Goal: Transaction & Acquisition: Obtain resource

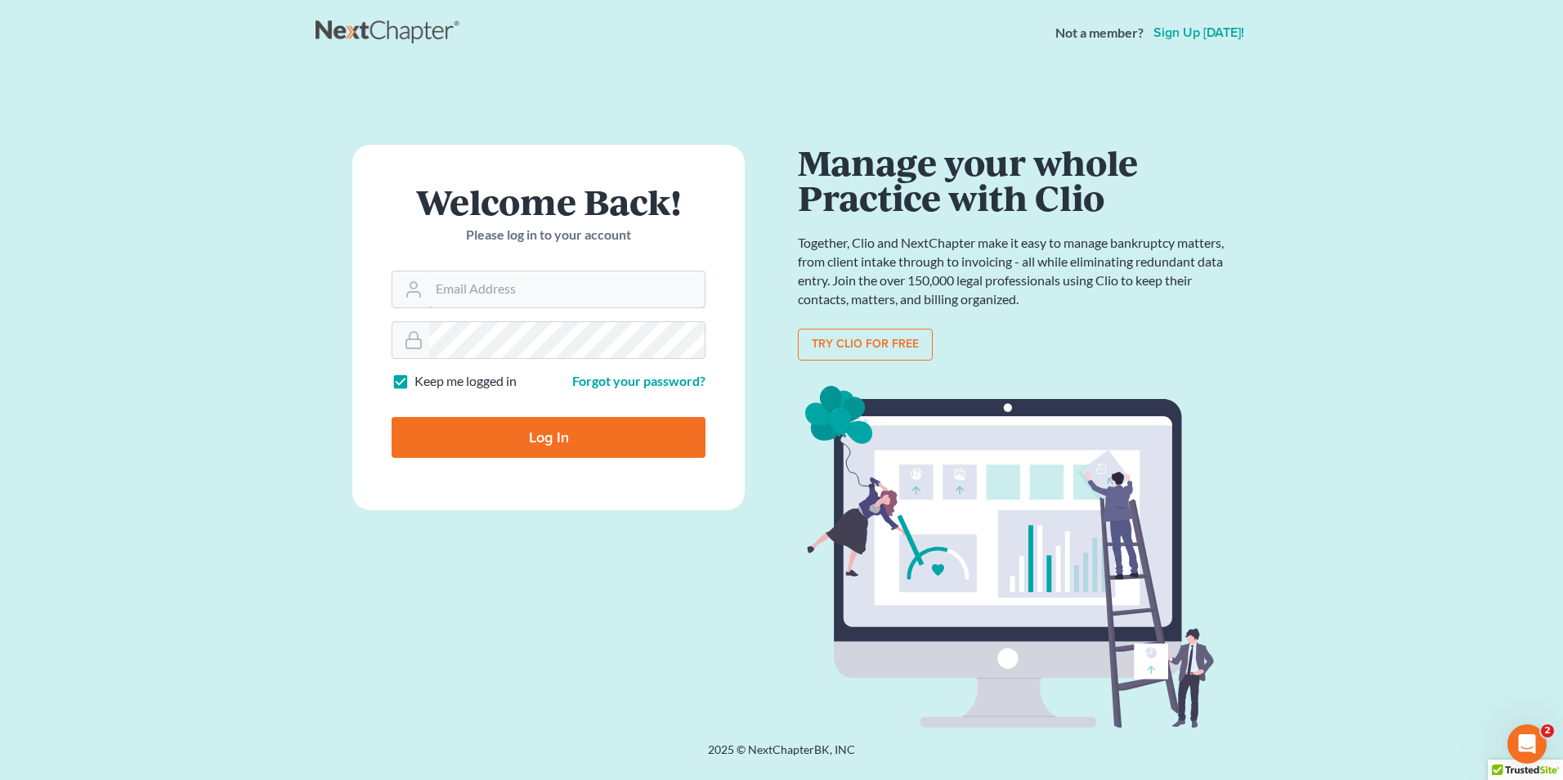
type input "Brian@NorthGaBankruptcy.com"
click at [513, 442] on input "Log In" at bounding box center [549, 437] width 314 height 41
type input "Thinking..."
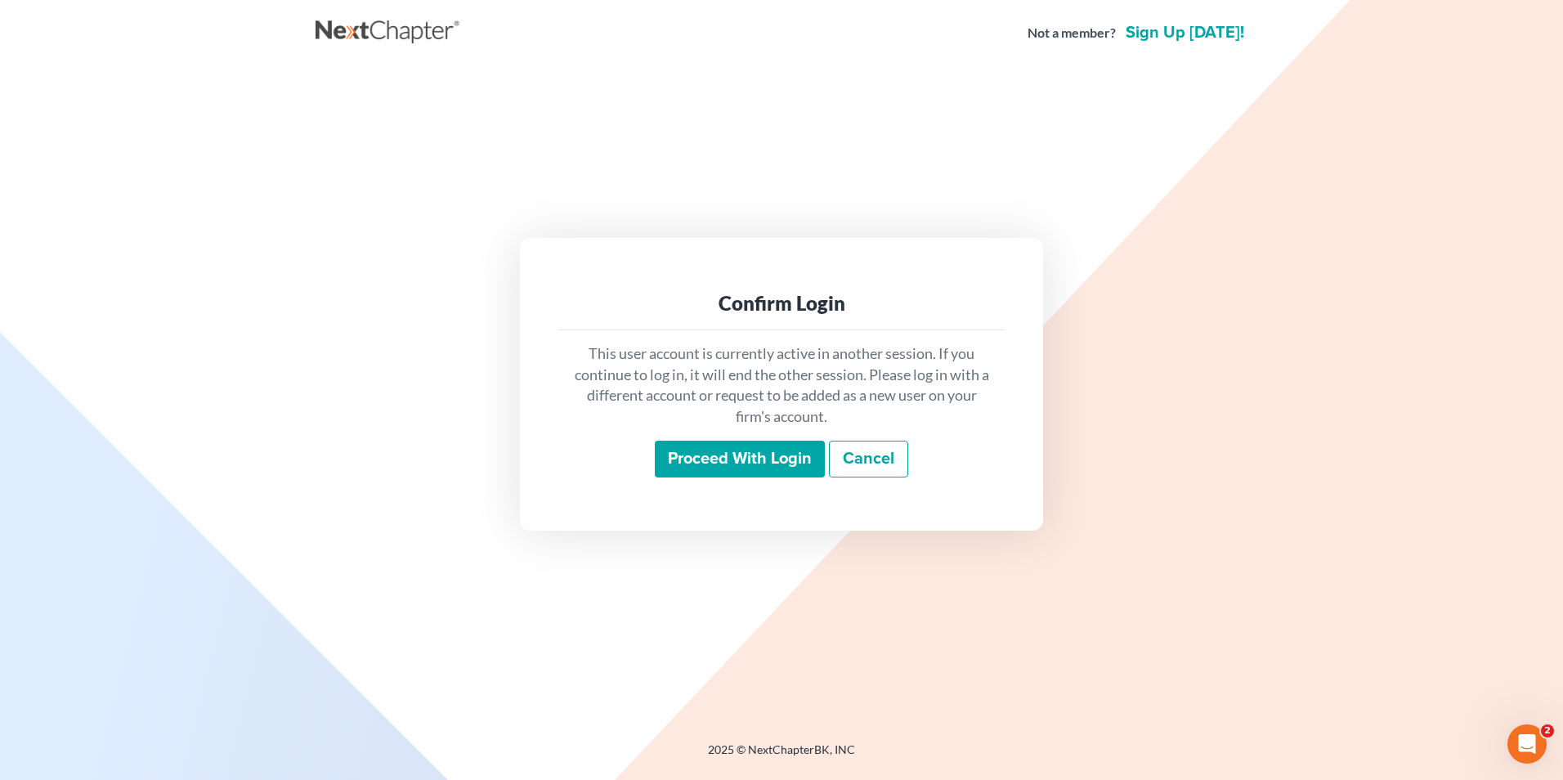
click at [709, 466] on input "Proceed with login" at bounding box center [740, 460] width 170 height 38
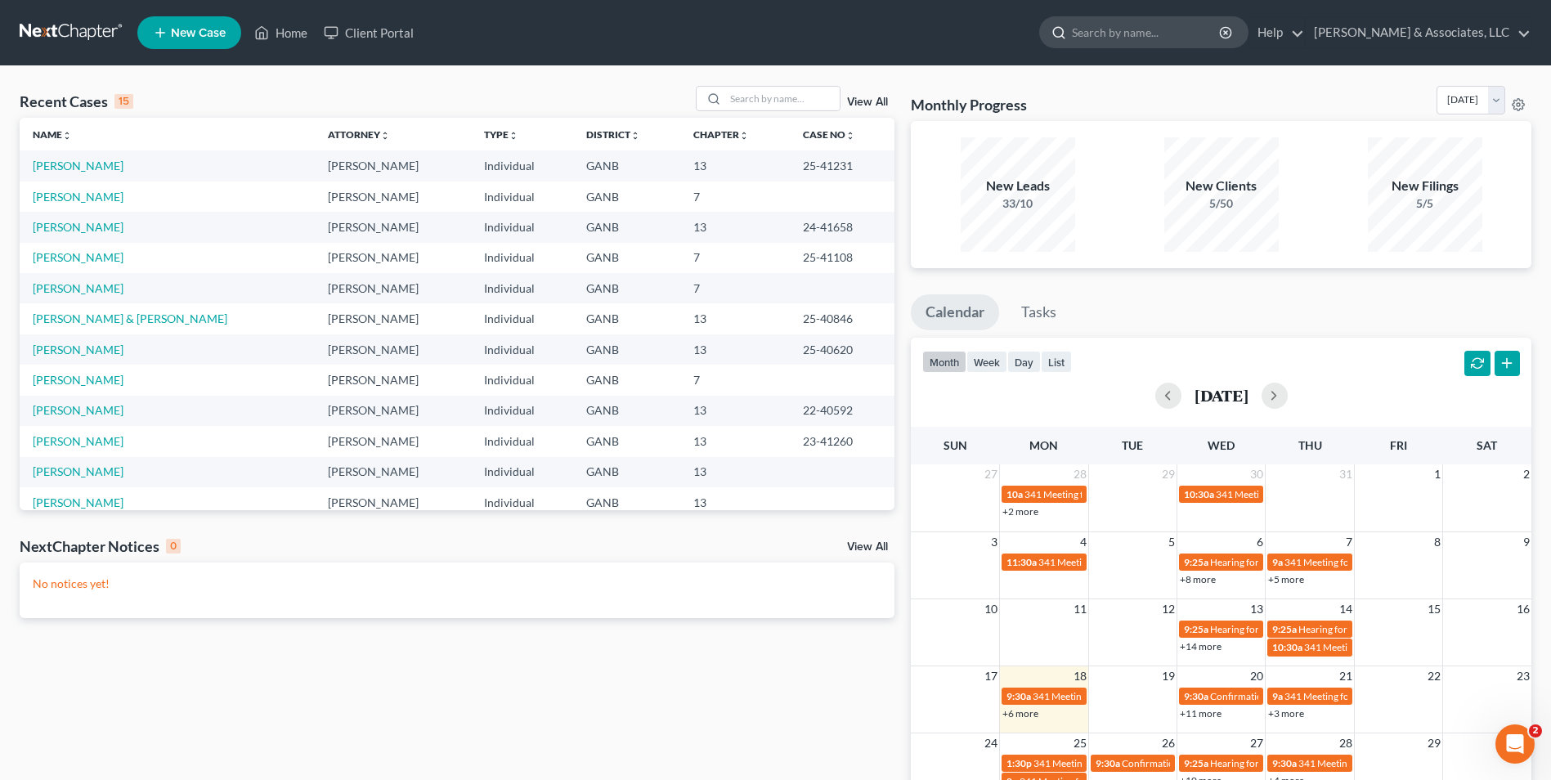
click at [1134, 25] on input "search" at bounding box center [1147, 32] width 150 height 30
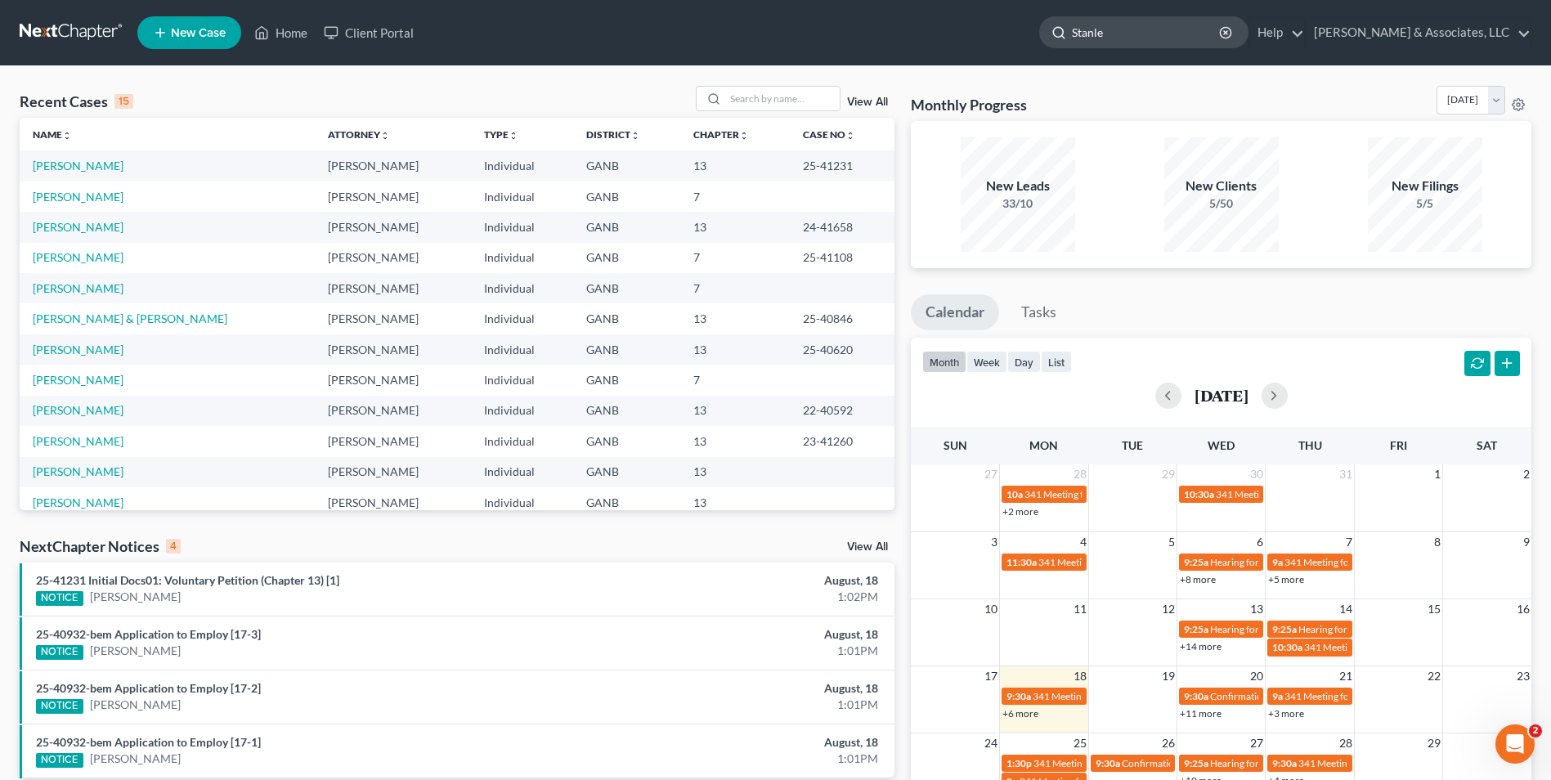
type input "[PERSON_NAME]"
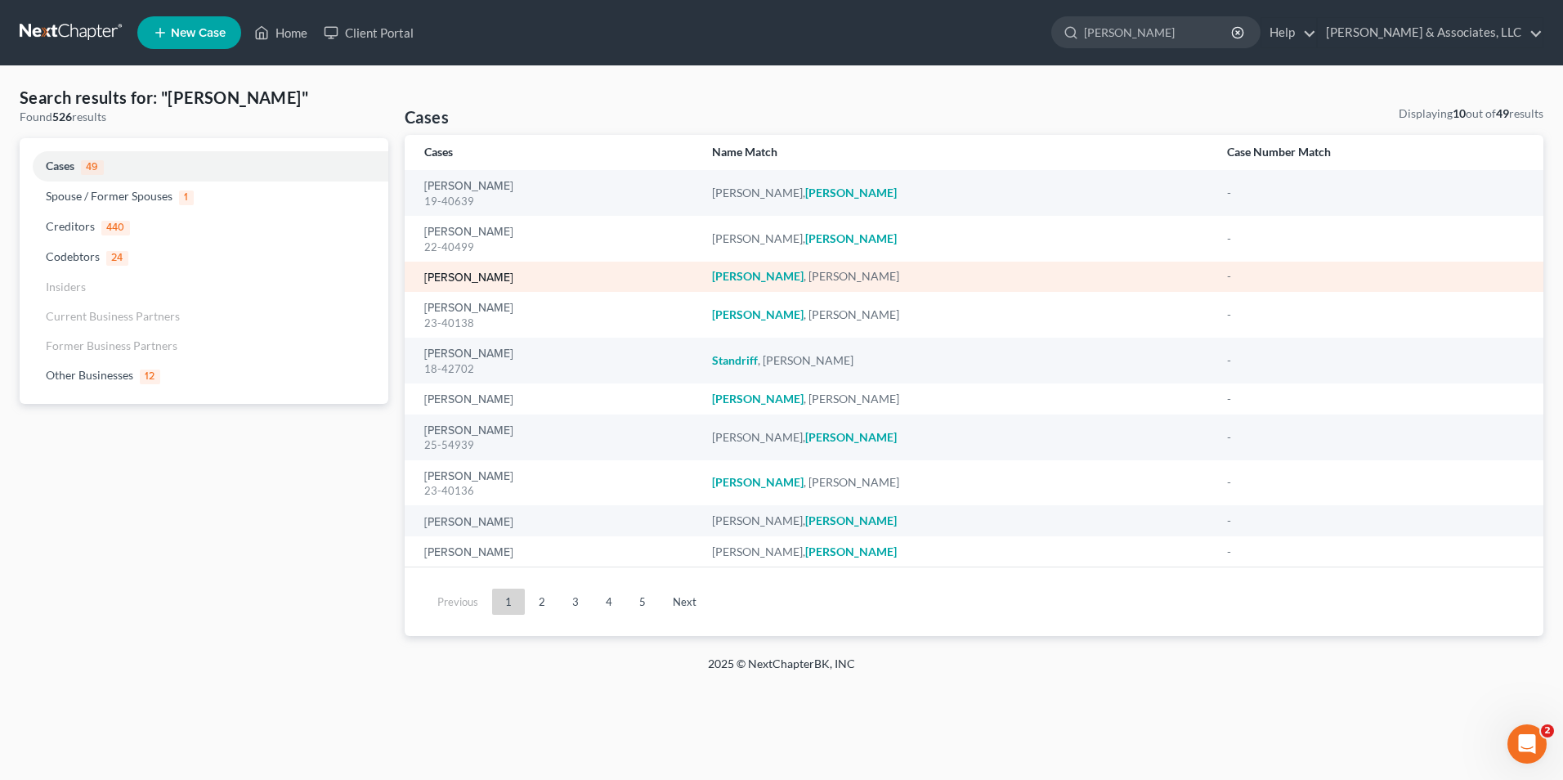
click at [478, 281] on link "[PERSON_NAME]" at bounding box center [468, 277] width 89 height 11
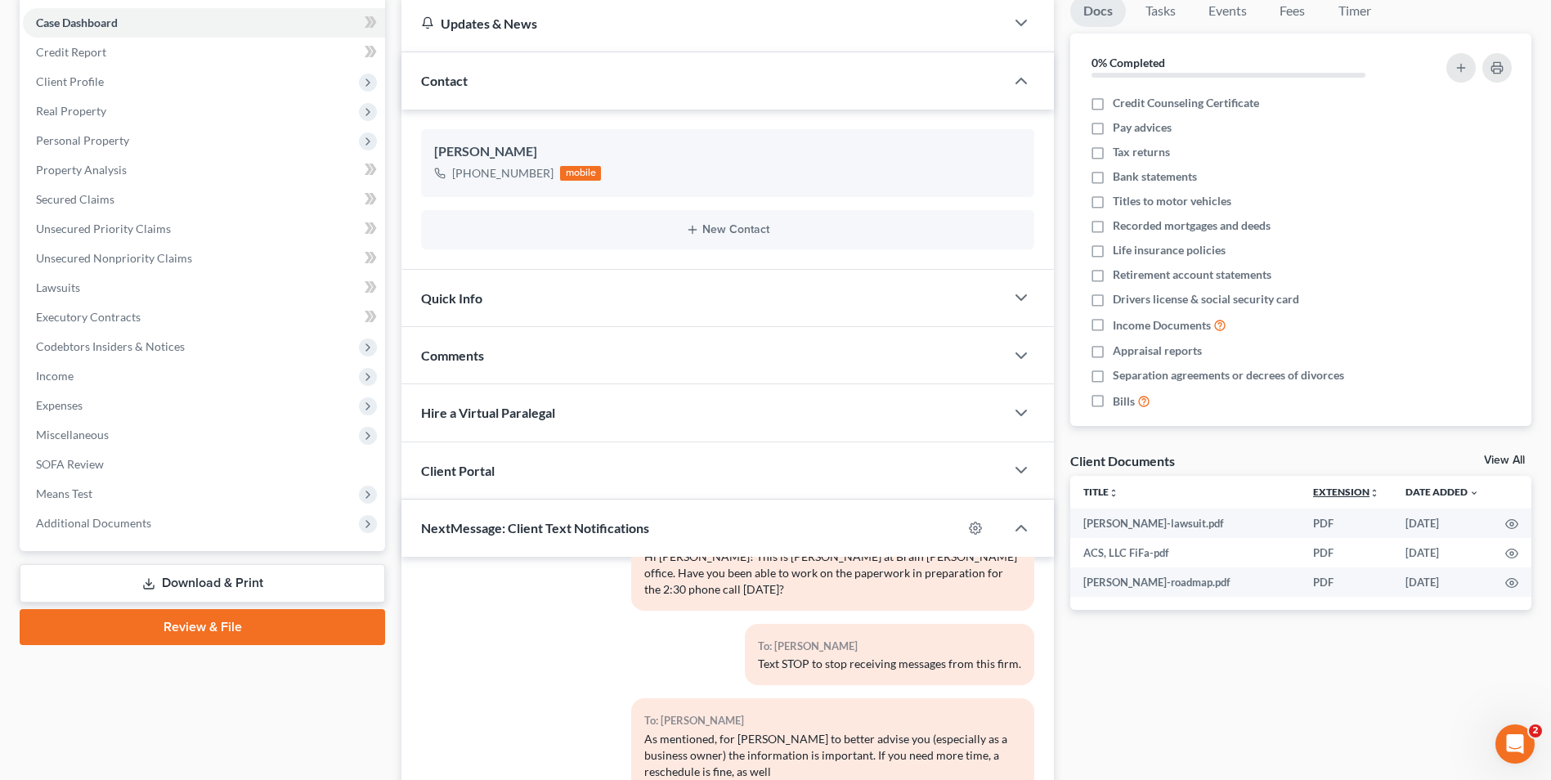
scroll to position [163, 0]
click at [1494, 450] on div "Client Documents View All" at bounding box center [1300, 462] width 461 height 24
click at [1507, 457] on link "View All" at bounding box center [1504, 458] width 41 height 11
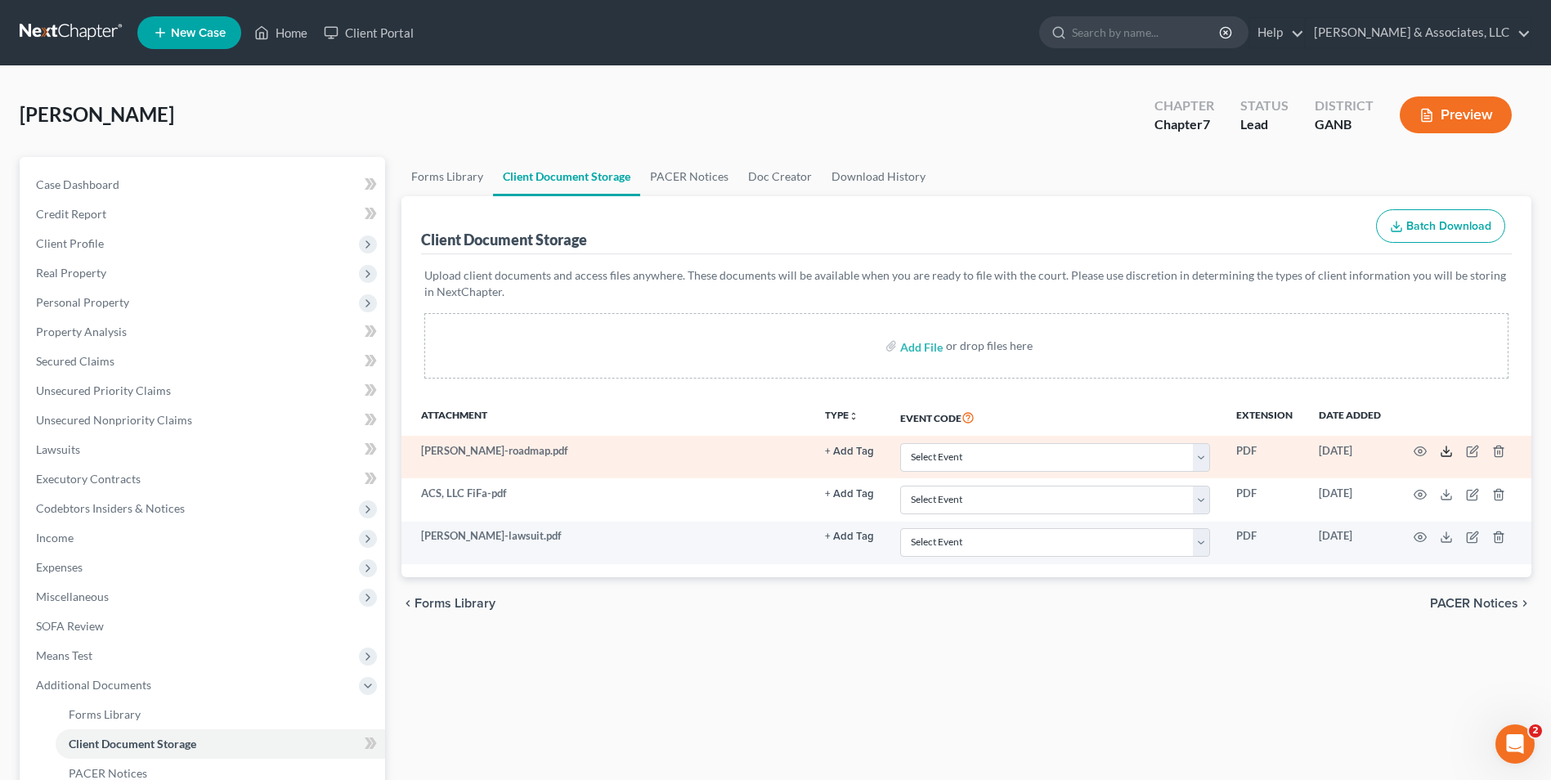
click at [1444, 448] on icon at bounding box center [1446, 451] width 13 height 13
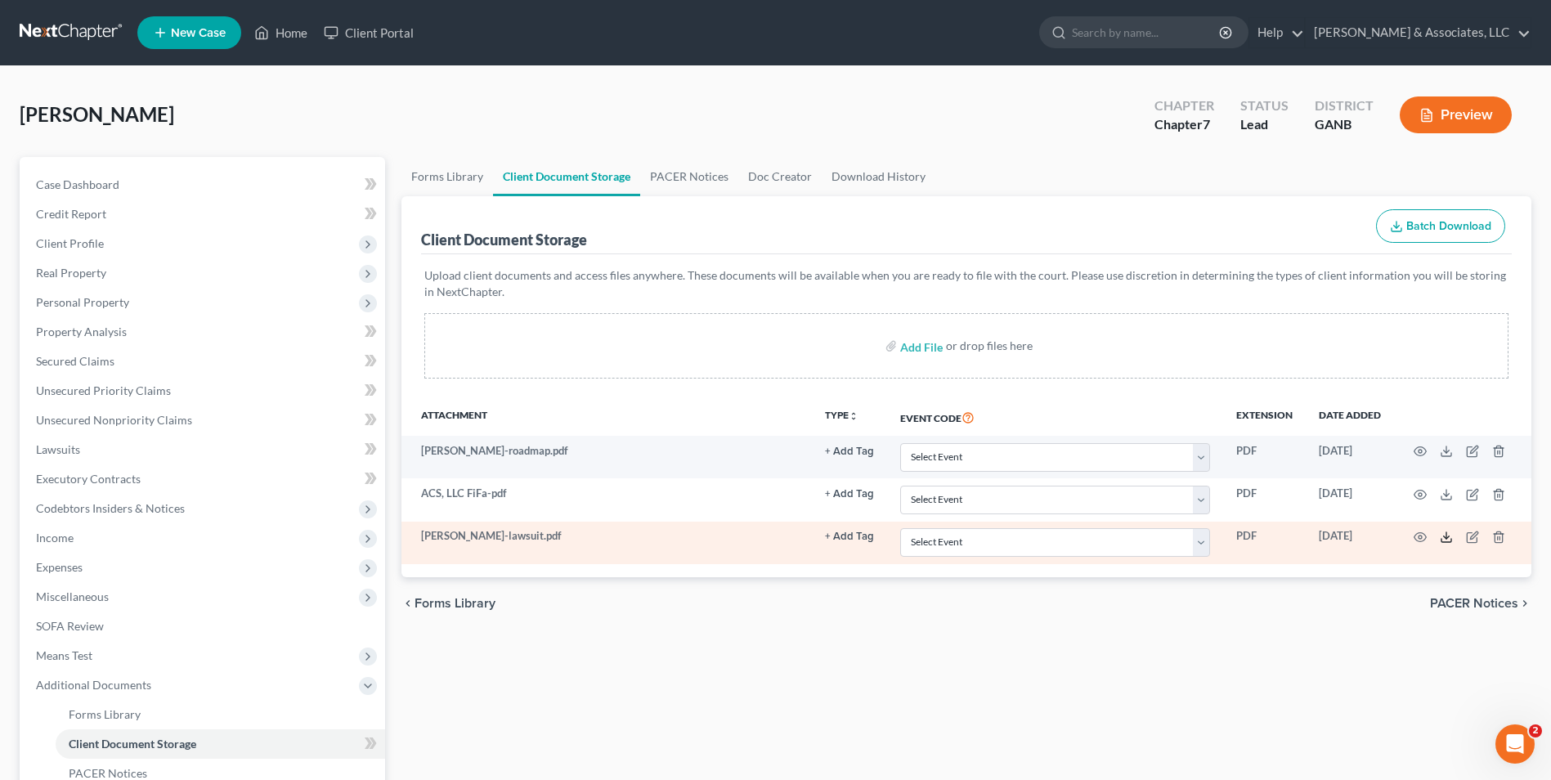
click at [1443, 535] on icon at bounding box center [1446, 537] width 13 height 13
